Goal: Submit feedback/report problem: Submit feedback/report problem

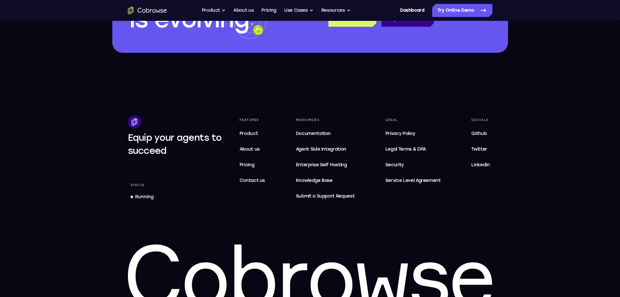
scroll to position [1954, 0]
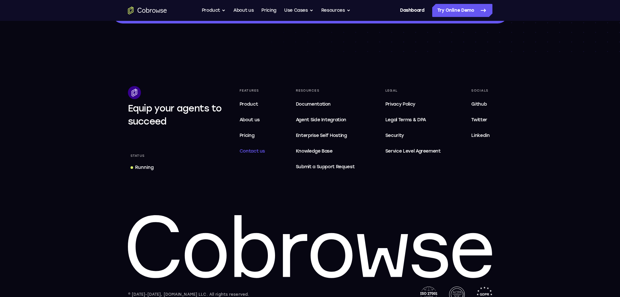
click at [250, 154] on span "Contact us" at bounding box center [253, 151] width 26 height 6
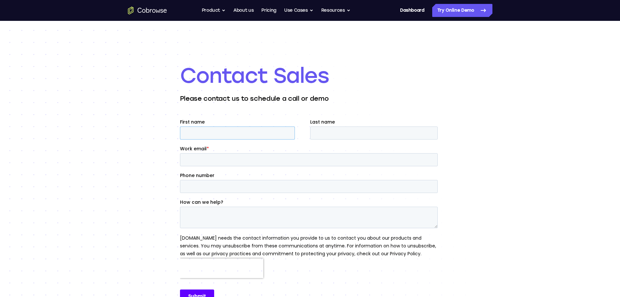
click at [227, 130] on input "First name" at bounding box center [237, 132] width 115 height 13
type input "Kobi"
type input "Levy"
type input "kobil@appcard.com"
click at [235, 180] on input "Phone number" at bounding box center [309, 186] width 258 height 13
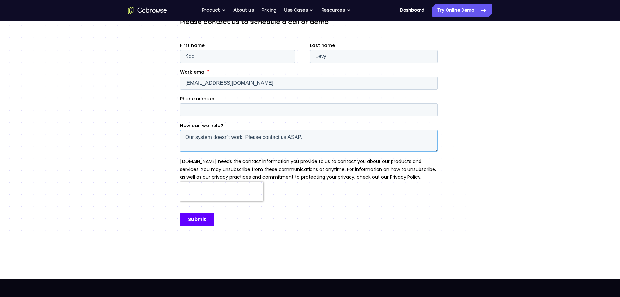
scroll to position [65, 0]
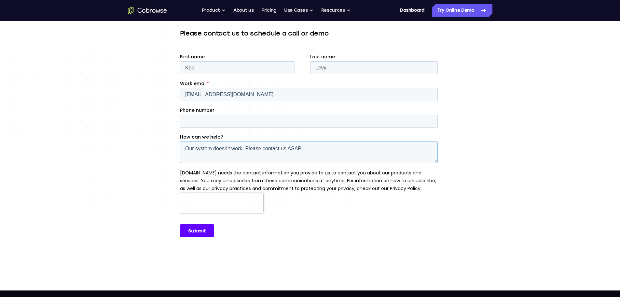
type textarea "Our system doesn't work. Please contact us ASAP."
click at [194, 230] on input "Submit" at bounding box center [197, 230] width 34 height 13
